Goal: Check status: Check status

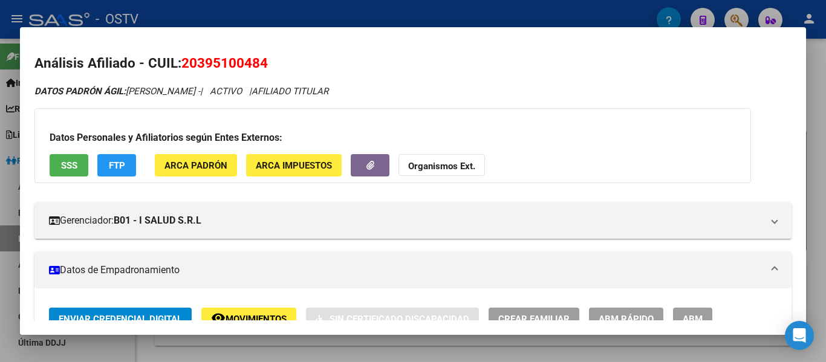
scroll to position [628, 0]
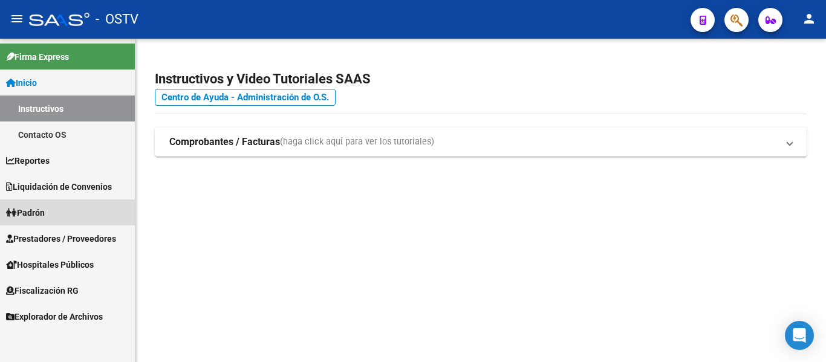
click at [39, 213] on span "Padrón" at bounding box center [25, 212] width 39 height 13
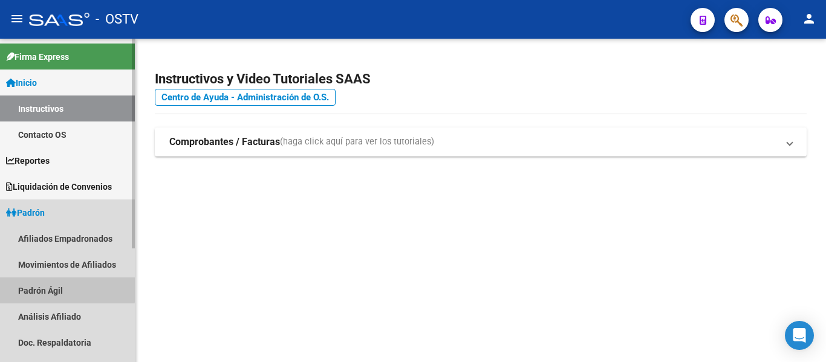
click at [33, 288] on link "Padrón Ágil" at bounding box center [67, 291] width 135 height 26
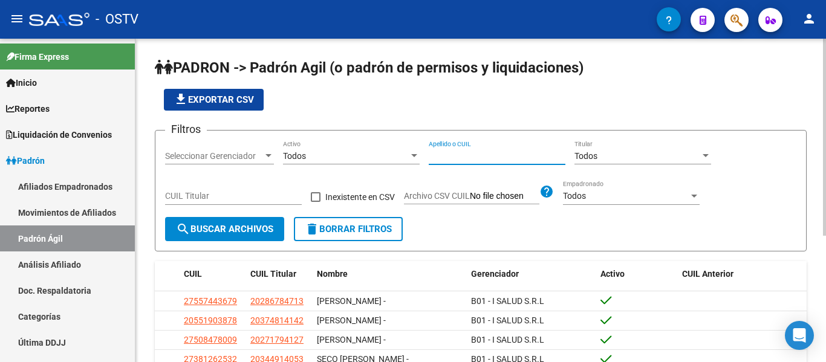
click at [437, 156] on input "Apellido o CUIL" at bounding box center [497, 156] width 137 height 10
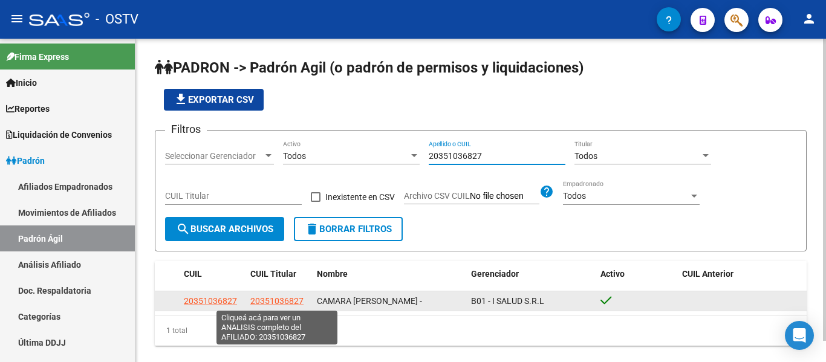
type input "20351036827"
click at [278, 301] on span "20351036827" at bounding box center [276, 301] width 53 height 10
type textarea "20351036827"
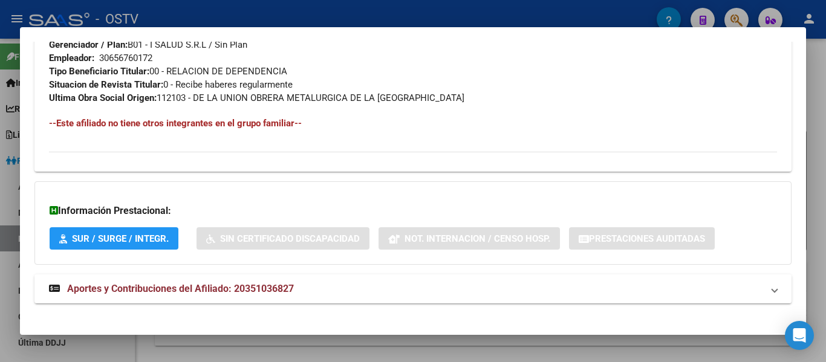
scroll to position [628, 0]
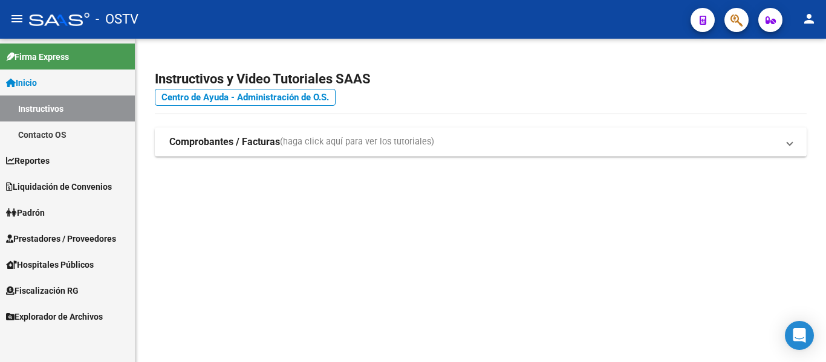
click at [36, 215] on span "Padrón" at bounding box center [25, 212] width 39 height 13
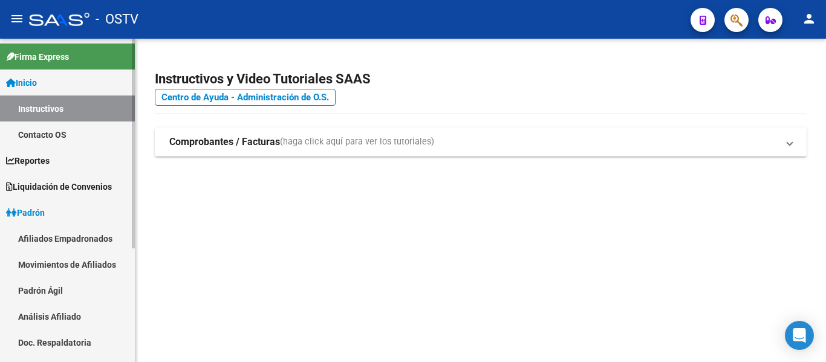
click at [30, 288] on link "Padrón Ágil" at bounding box center [67, 291] width 135 height 26
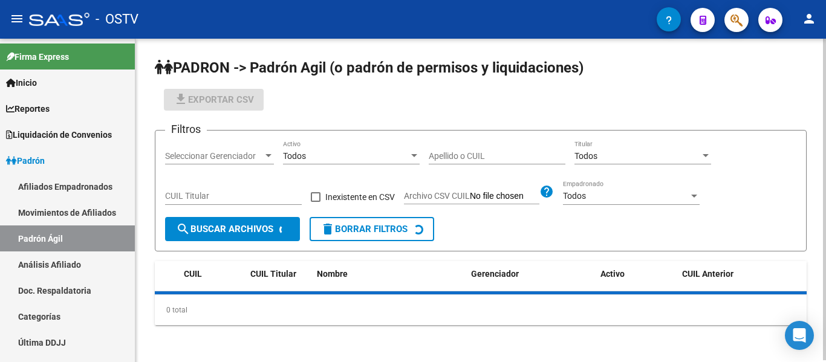
click at [481, 157] on input "Apellido o CUIL" at bounding box center [497, 156] width 137 height 10
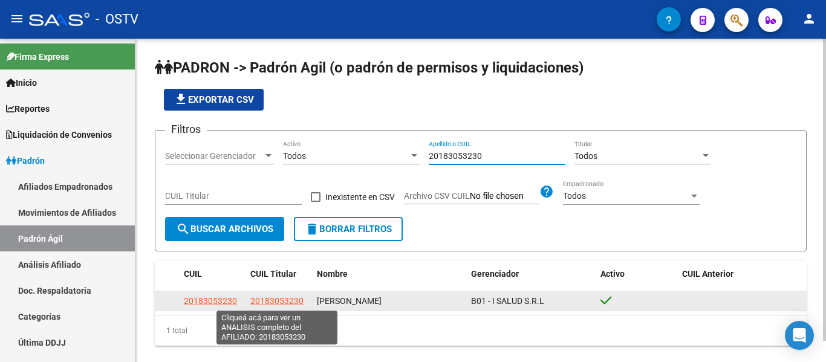
type input "20183053230"
click at [265, 302] on span "20183053230" at bounding box center [276, 301] width 53 height 10
type textarea "20183053230"
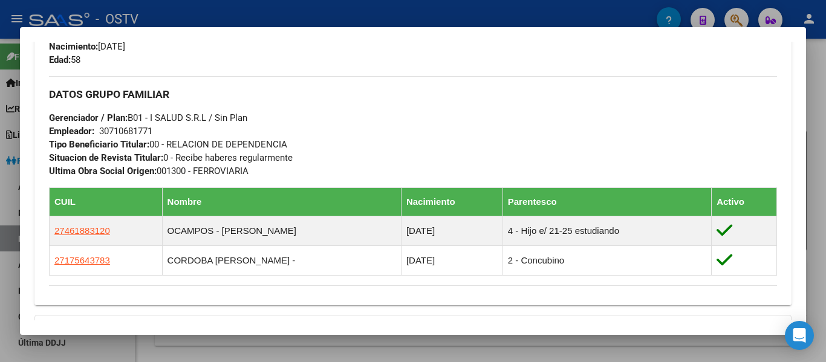
scroll to position [665, 0]
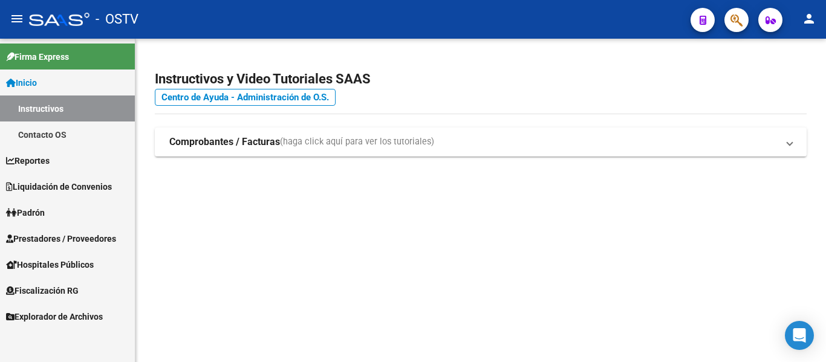
click at [45, 213] on span "Padrón" at bounding box center [25, 212] width 39 height 13
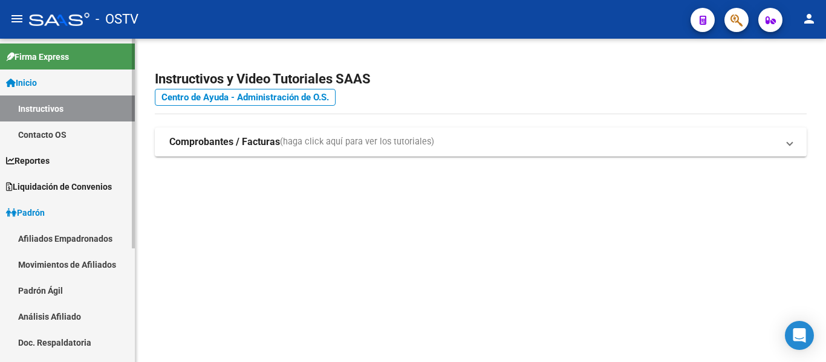
click at [45, 294] on link "Padrón Ágil" at bounding box center [67, 291] width 135 height 26
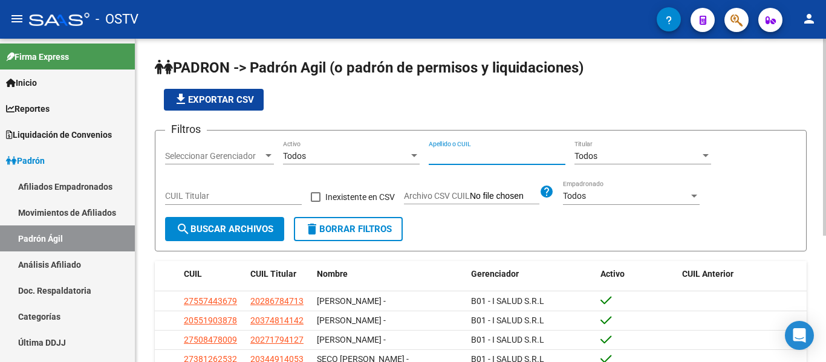
click at [461, 152] on input "Apellido o CUIL" at bounding box center [497, 156] width 137 height 10
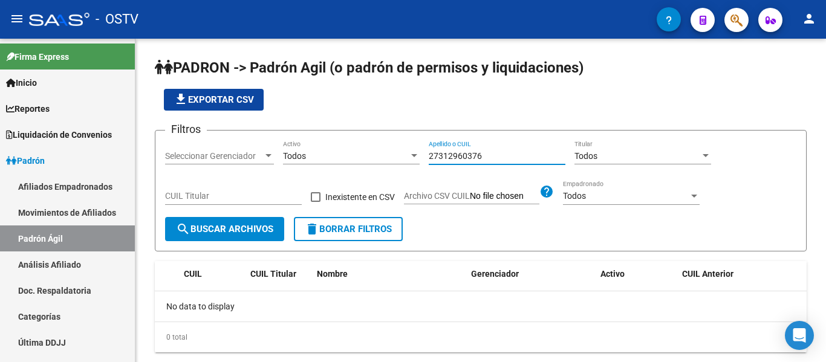
type input "27312960376"
